Goal: Information Seeking & Learning: Find specific fact

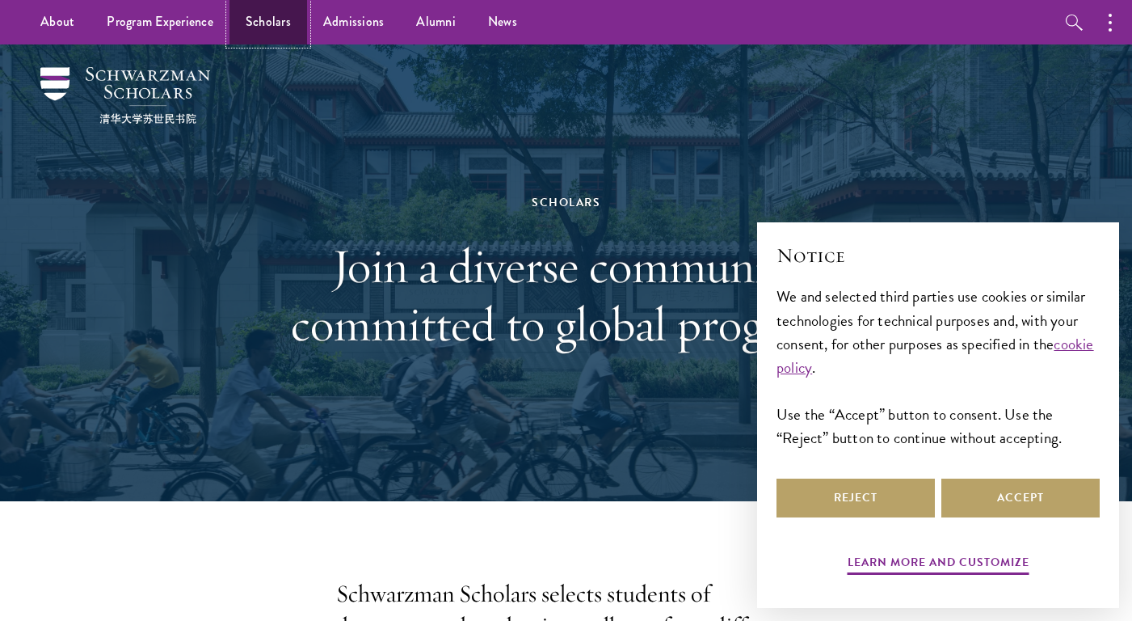
click at [278, 23] on link "Scholars" at bounding box center [269, 22] width 78 height 44
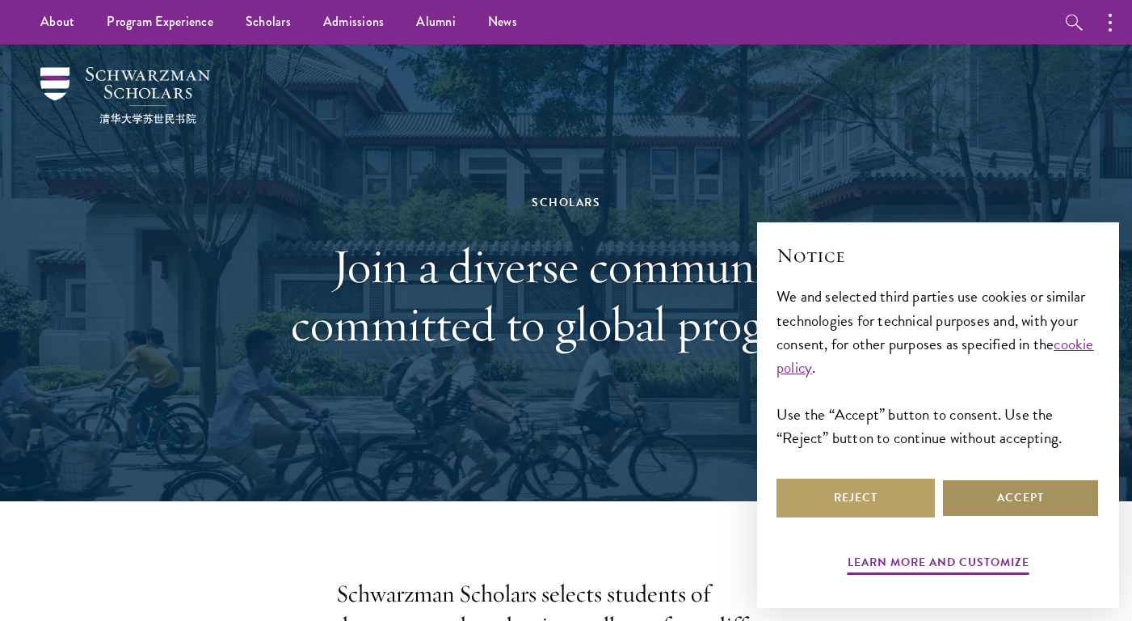
click at [1047, 493] on button "Accept" at bounding box center [1021, 497] width 158 height 39
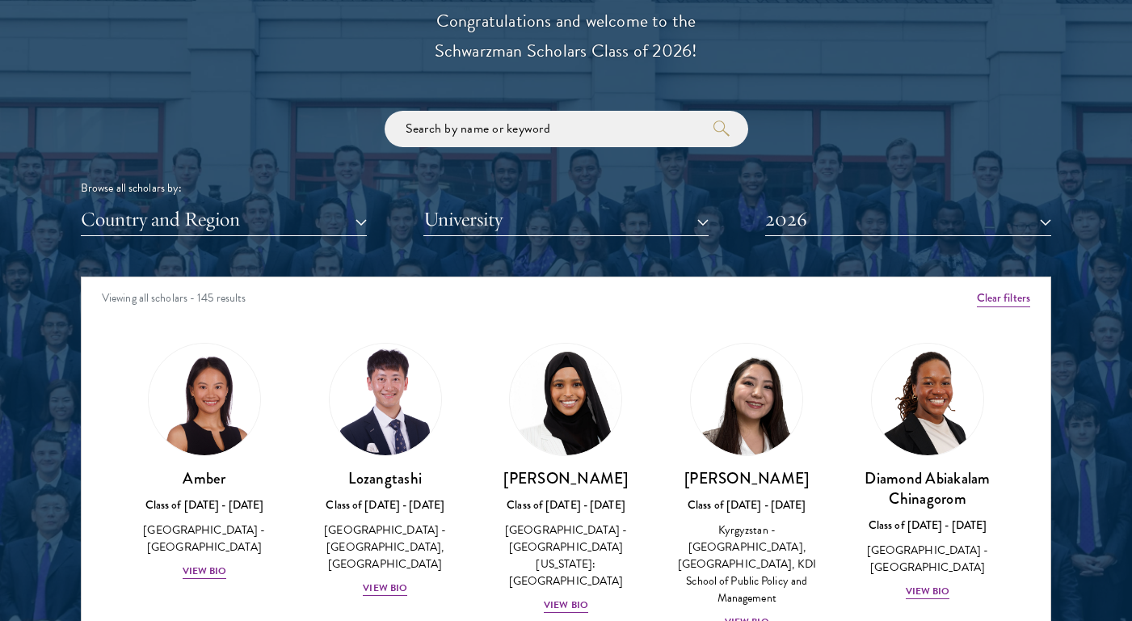
scroll to position [1860, 0]
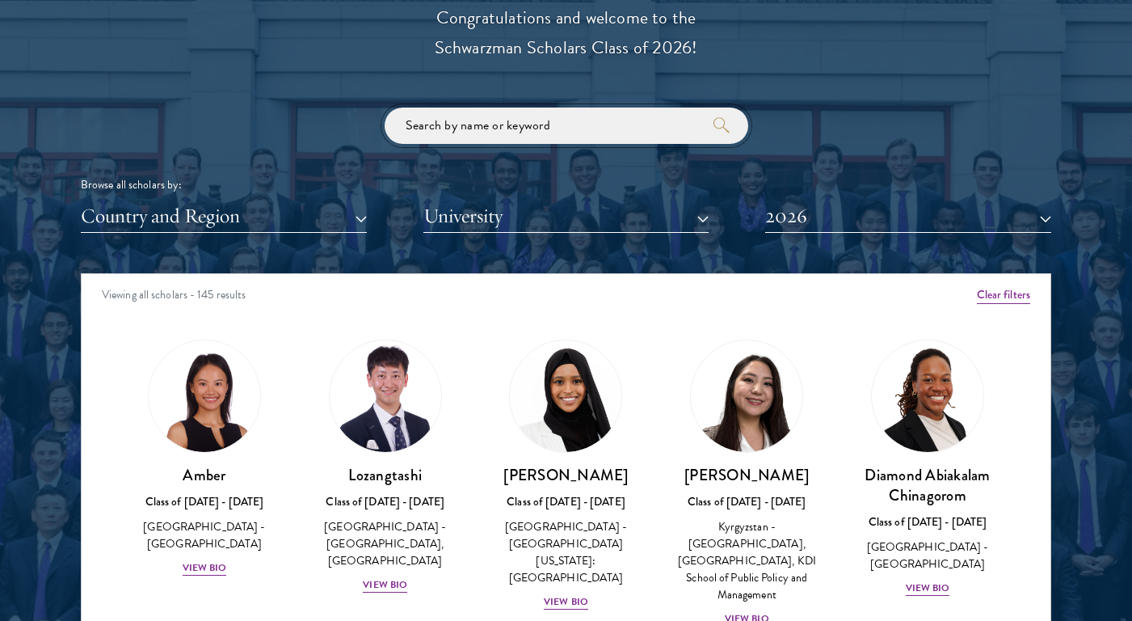
click at [545, 119] on input "search" at bounding box center [567, 125] width 364 height 36
paste input "DaNae L. Estabine"
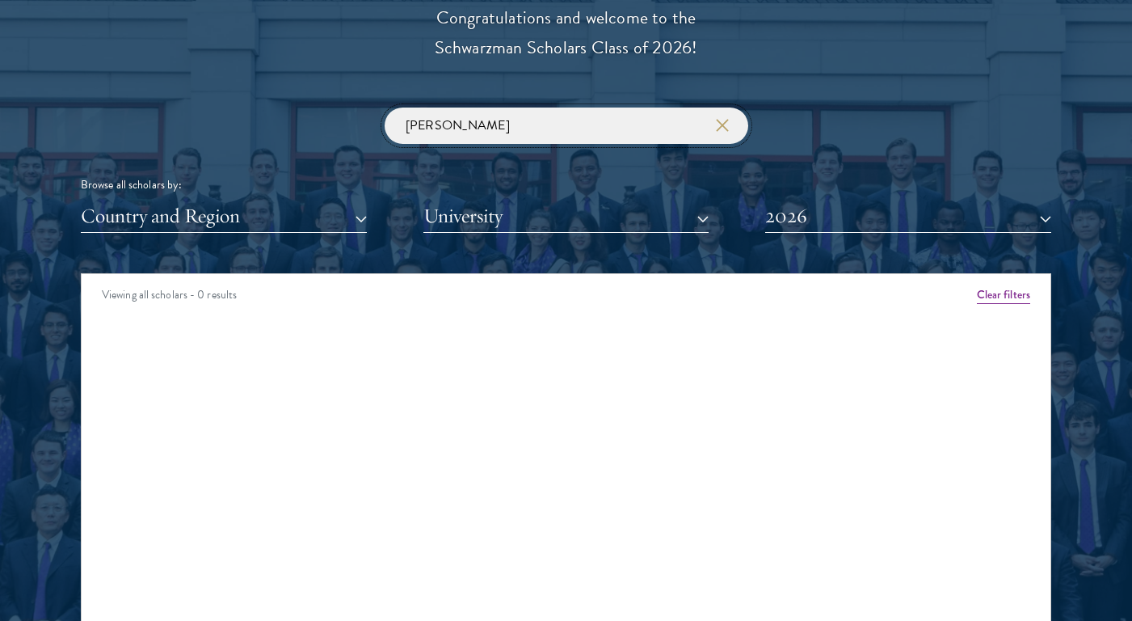
click at [459, 128] on input "DaNae L. Estabine" at bounding box center [567, 125] width 364 height 36
click button "submit" at bounding box center [0, 0] width 0 height 0
click at [467, 124] on input "DaNae Estabine" at bounding box center [567, 125] width 364 height 36
click button "submit" at bounding box center [0, 0] width 0 height 0
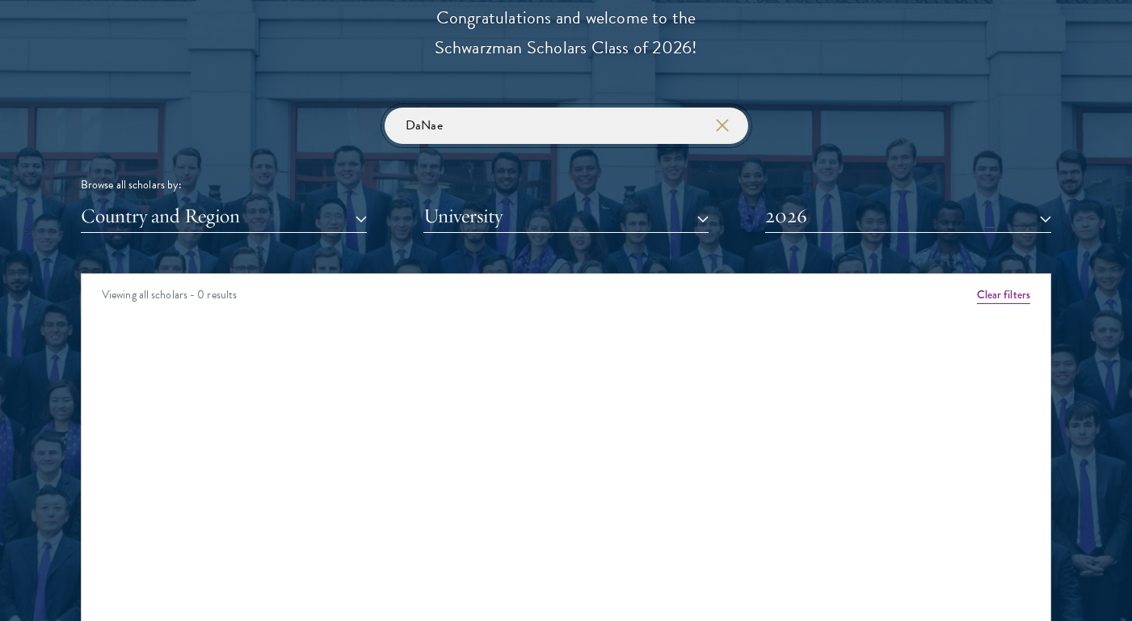
click at [620, 130] on input "DaNae" at bounding box center [567, 125] width 364 height 36
click at [806, 206] on button "2026" at bounding box center [908, 216] width 286 height 33
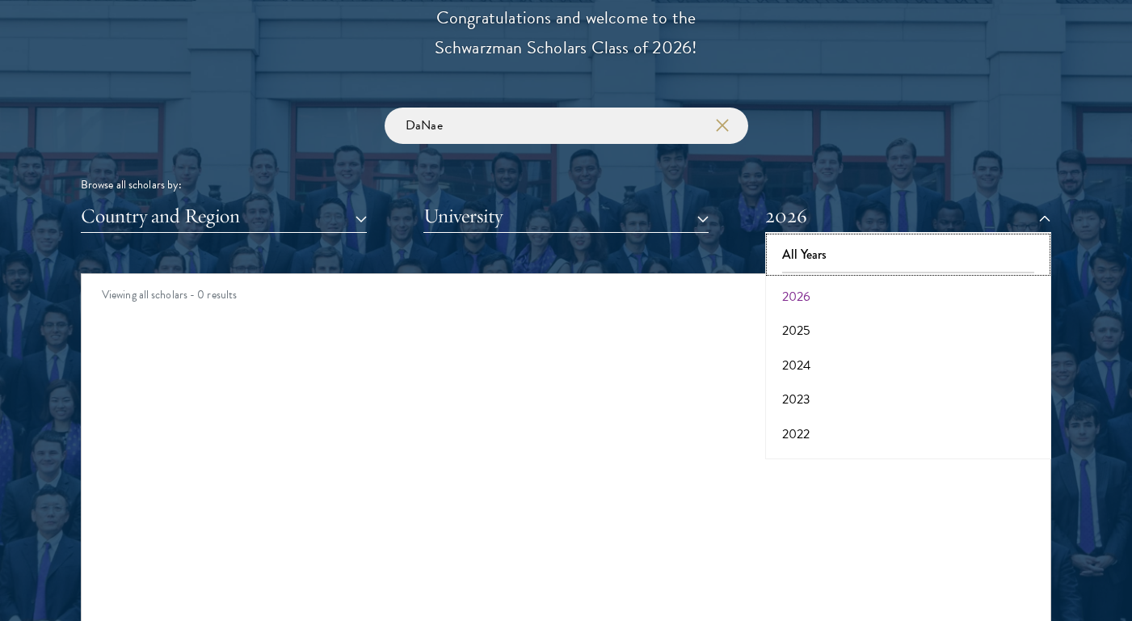
click at [803, 252] on button "All Years" at bounding box center [908, 255] width 276 height 34
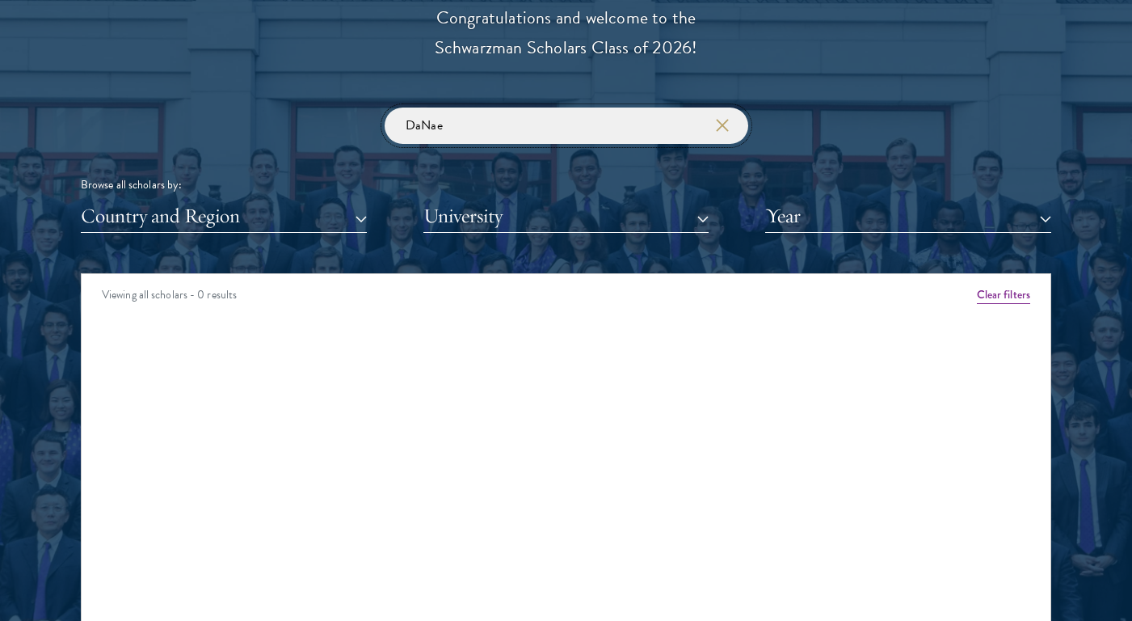
click at [601, 124] on input "DaNae" at bounding box center [567, 125] width 364 height 36
click button "submit" at bounding box center [0, 0] width 0 height 0
click at [564, 116] on input "DaNae" at bounding box center [567, 125] width 364 height 36
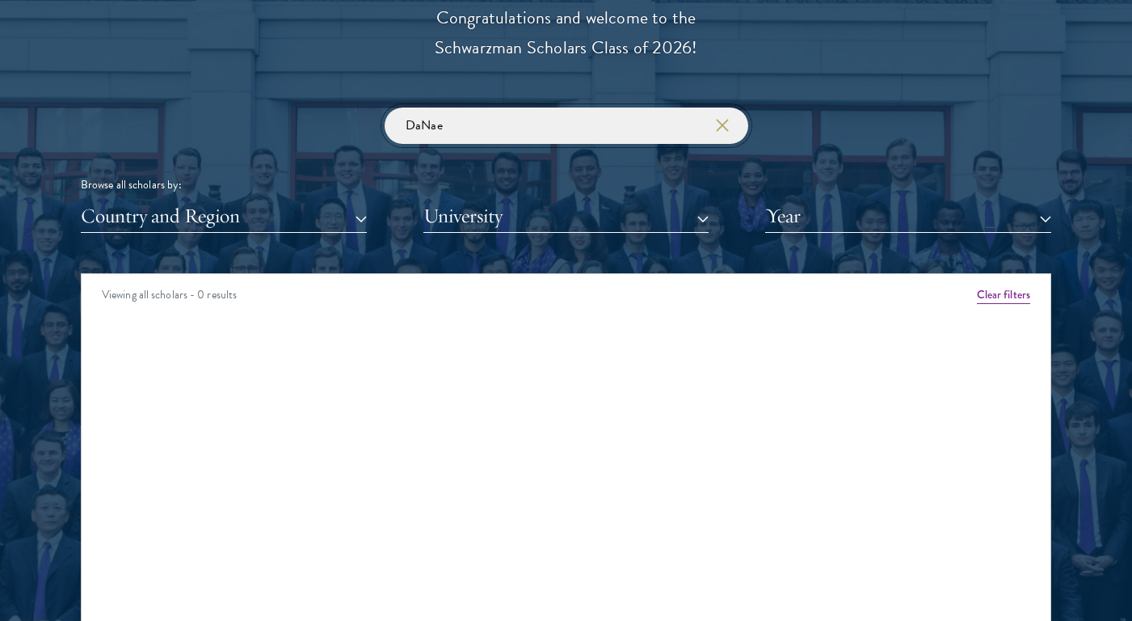
paste input "L. Estabine"
click button "submit" at bounding box center [0, 0] width 0 height 0
click at [457, 122] on input "DaNae L. Estabine" at bounding box center [567, 125] width 364 height 36
type input "DaNae Estabine"
click button "submit" at bounding box center [0, 0] width 0 height 0
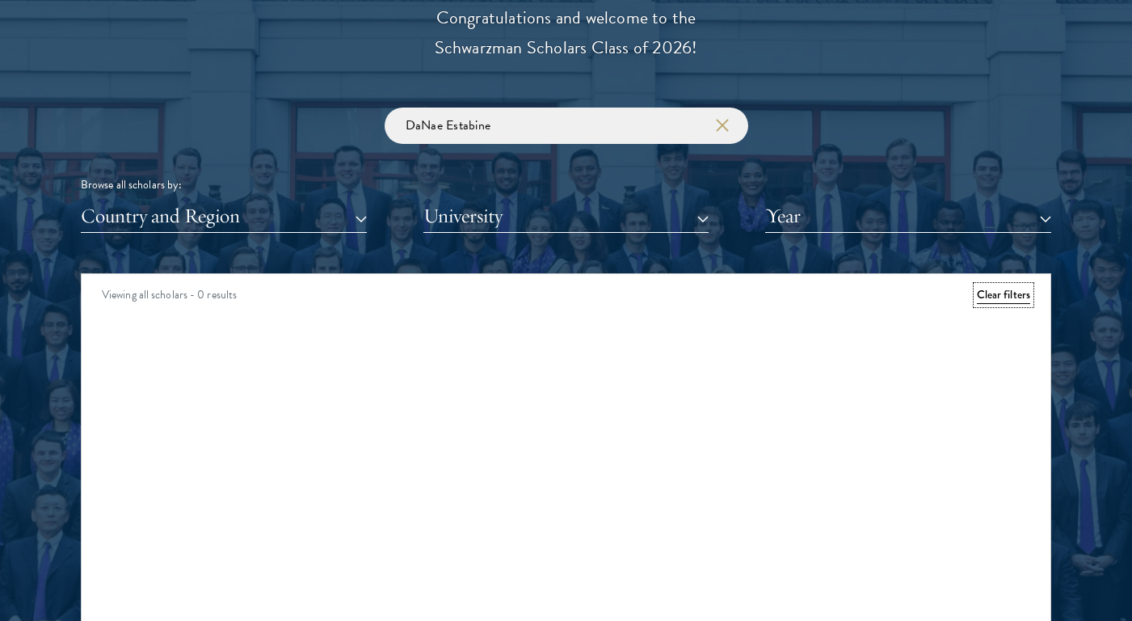
click at [1005, 294] on button "Clear filters" at bounding box center [1003, 295] width 53 height 18
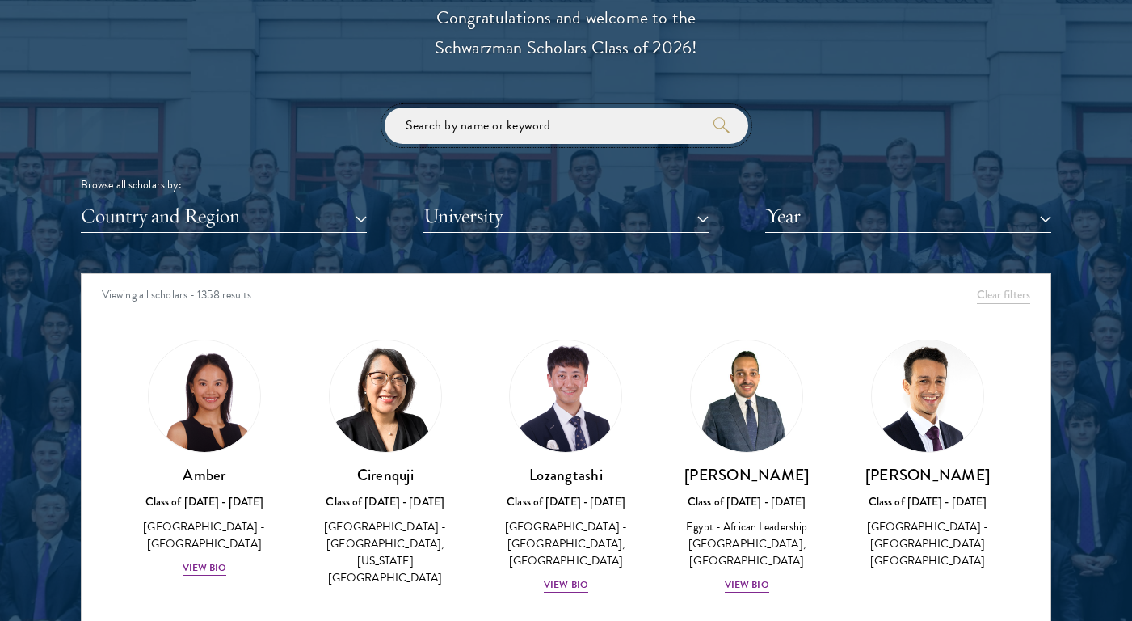
click at [588, 117] on input "search" at bounding box center [567, 125] width 364 height 36
paste input "DaNae L. Estabine"
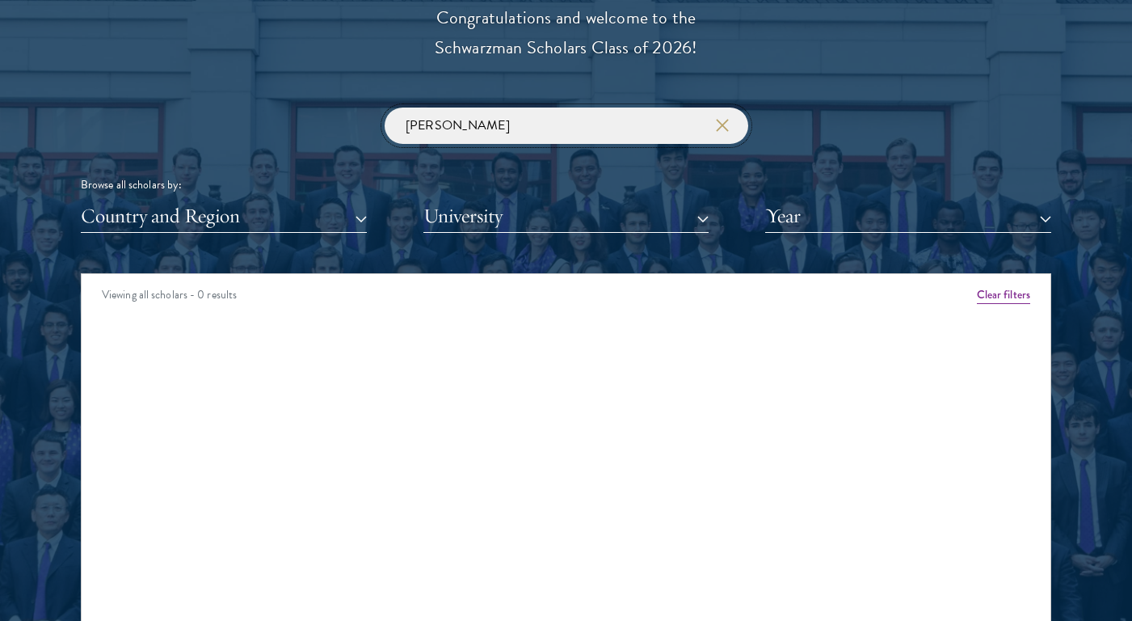
drag, startPoint x: 542, startPoint y: 122, endPoint x: 406, endPoint y: 125, distance: 136.6
click at [406, 125] on input "DaNae L. Estabine" at bounding box center [567, 125] width 364 height 36
type input "estabine"
click button "submit" at bounding box center [0, 0] width 0 height 0
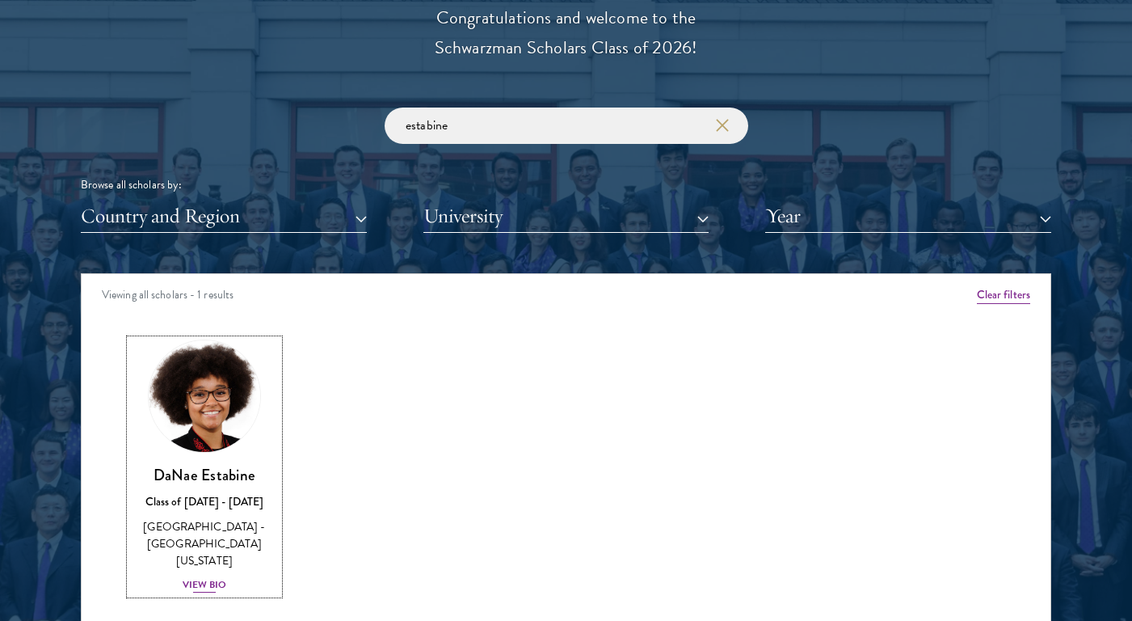
click at [195, 402] on img at bounding box center [204, 396] width 123 height 123
